Goal: Information Seeking & Learning: Learn about a topic

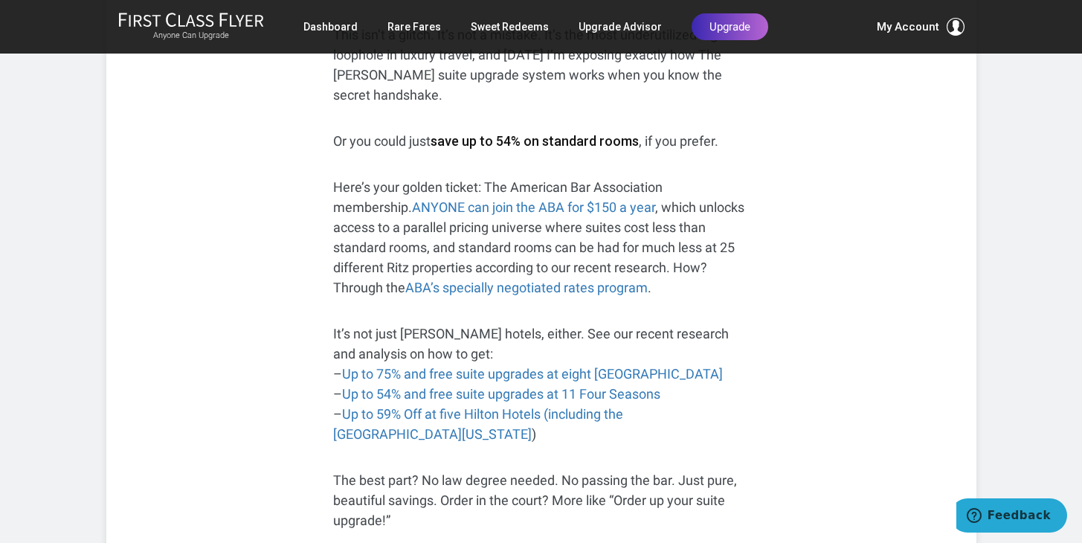
scroll to position [371, 0]
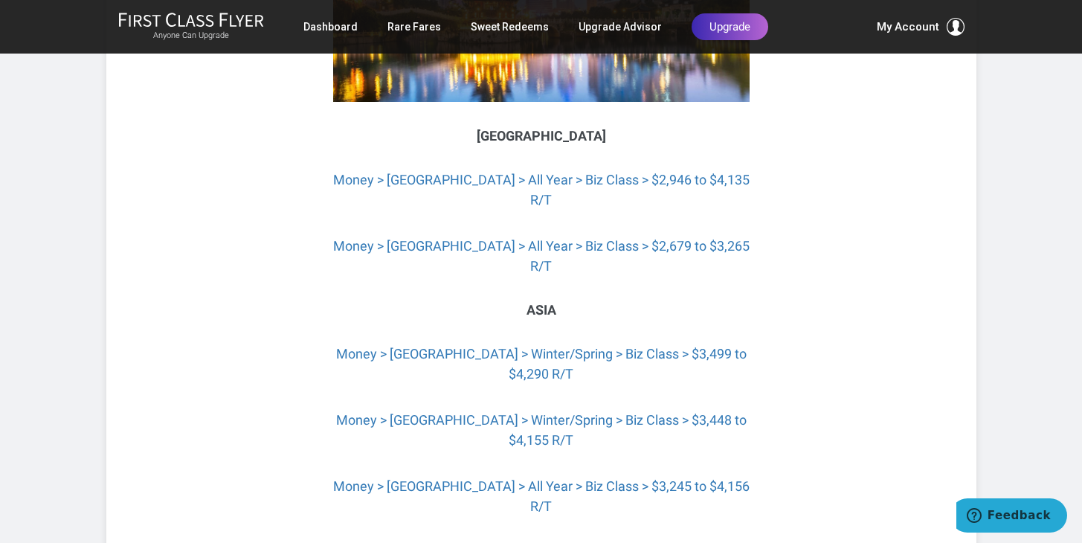
scroll to position [355, 0]
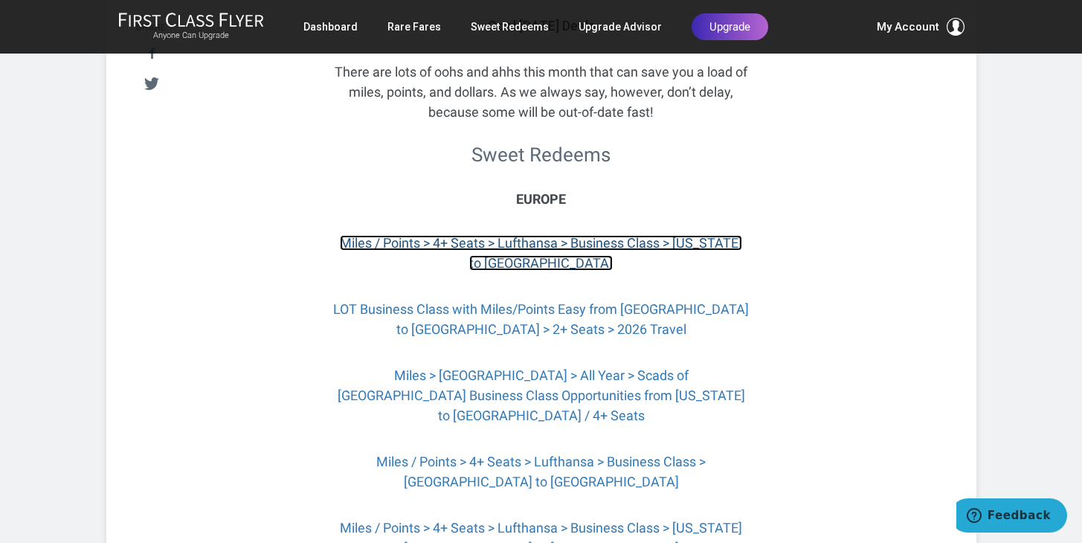
click at [651, 271] on link "Miles / Points > 4+ Seats > Lufthansa > Business Class > New York to Frankfurt" at bounding box center [541, 253] width 402 height 36
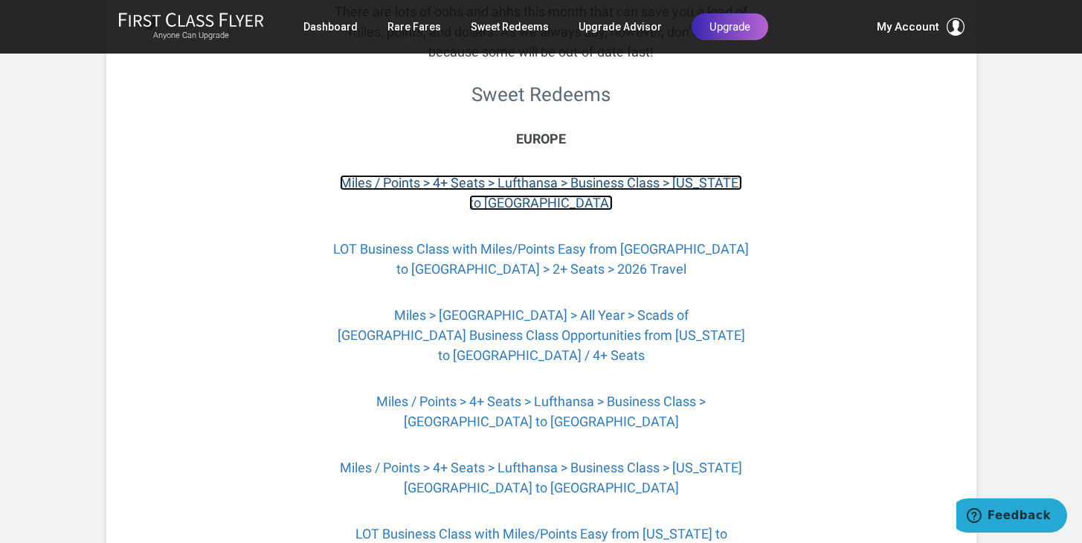
scroll to position [418, 0]
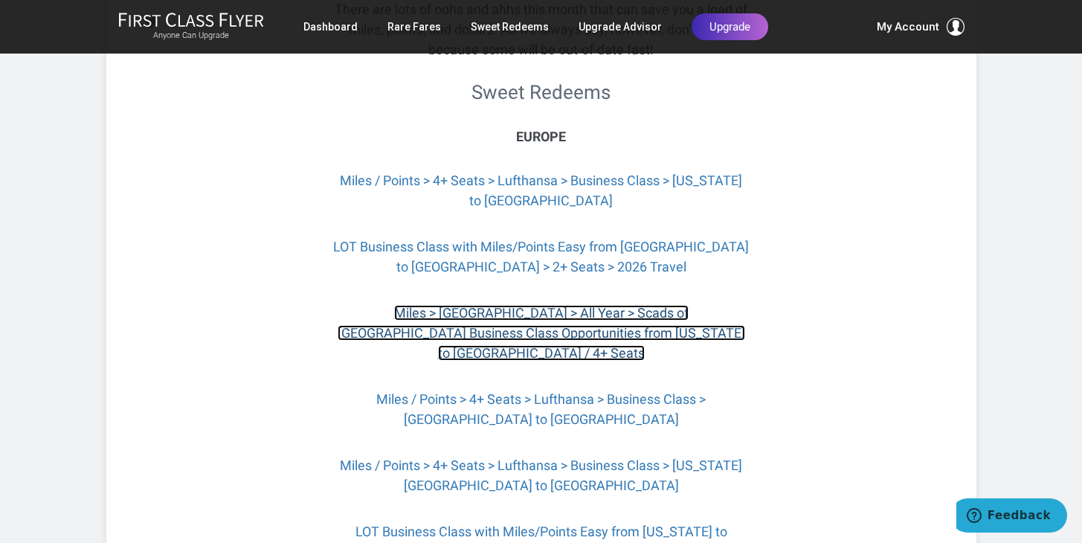
click at [645, 361] on link "Miles > Europe > All Year > Scads of Singapore Business Class Opportunities fro…" at bounding box center [541, 333] width 407 height 56
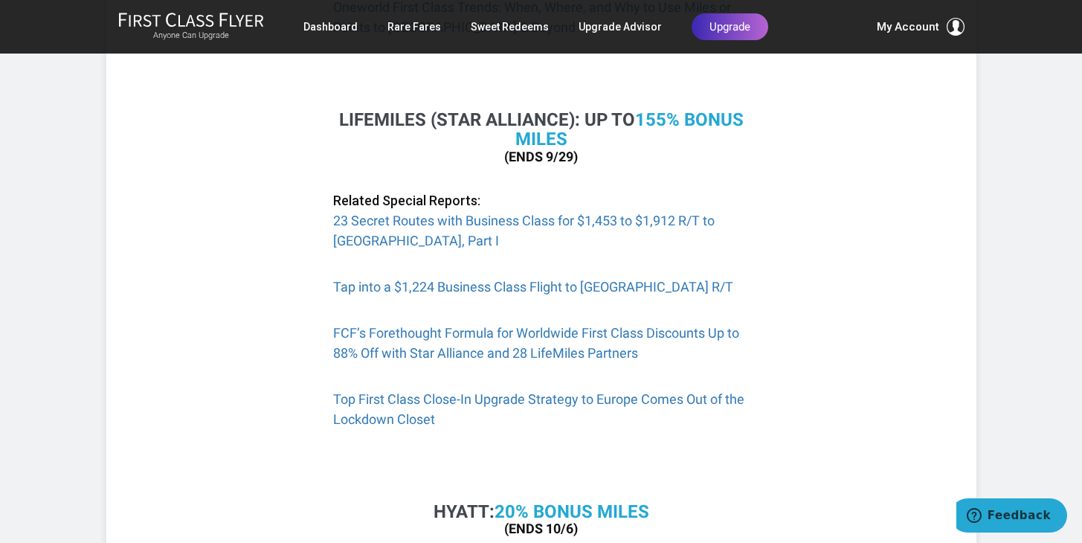
scroll to position [1127, 0]
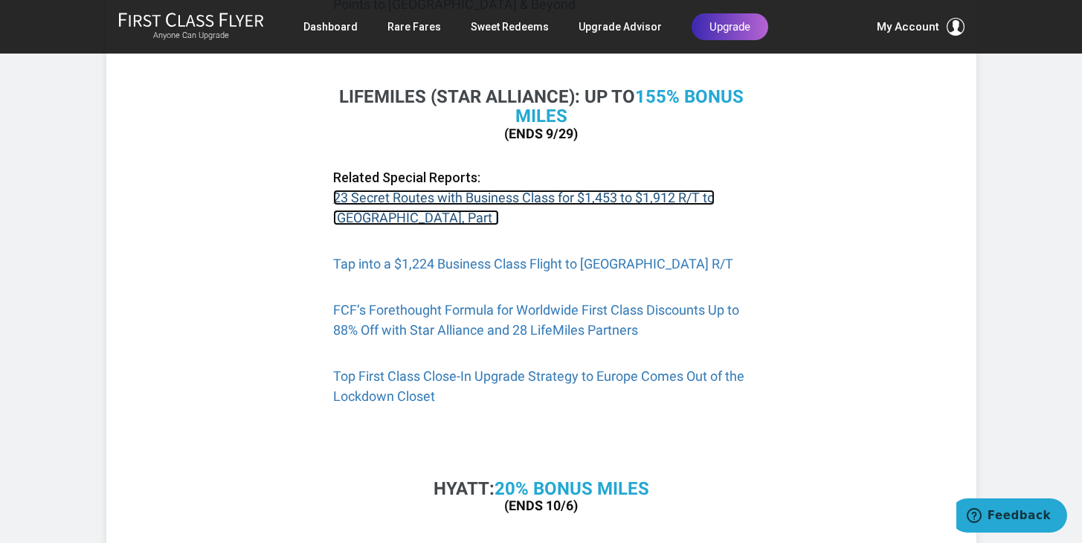
click at [514, 195] on link "23 Secret Routes with Business Class for $1,453 to $1,912 R/T to [GEOGRAPHIC_DA…" at bounding box center [523, 208] width 381 height 36
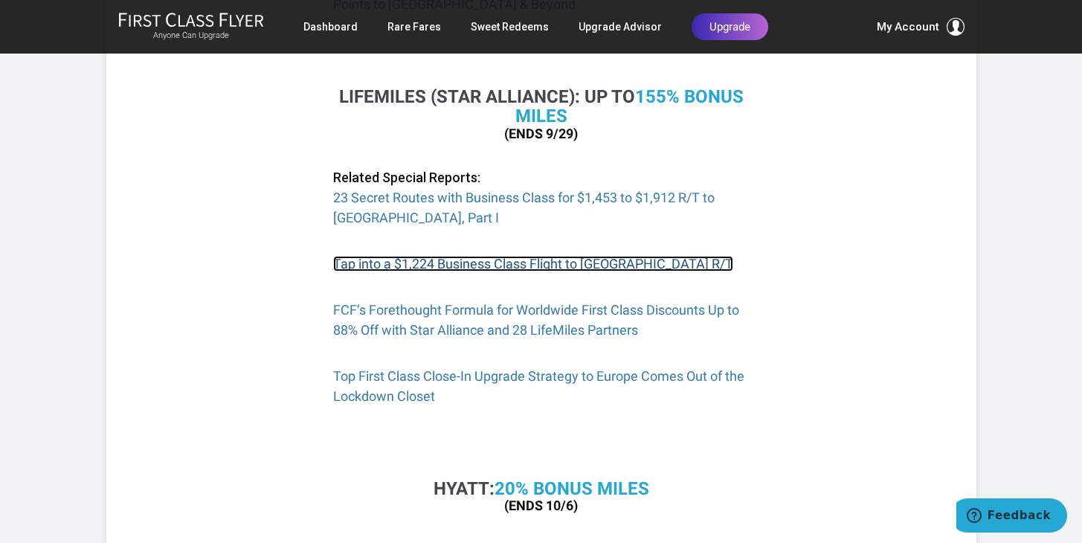
click at [507, 265] on link "Tap into a $1,224 Business Class Flight to [GEOGRAPHIC_DATA] R/T" at bounding box center [533, 264] width 400 height 16
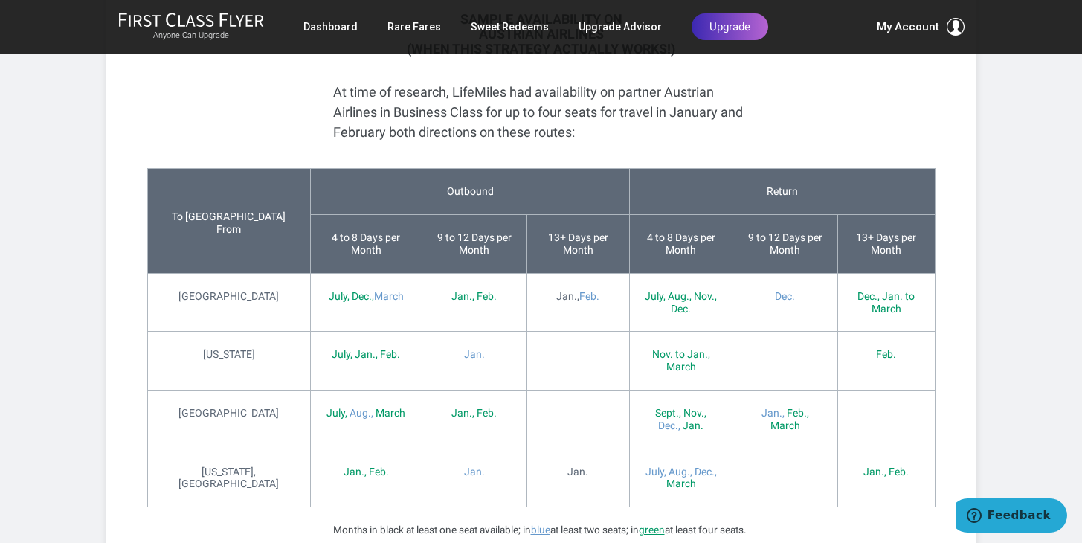
scroll to position [3883, 0]
